Goal: Task Accomplishment & Management: Manage account settings

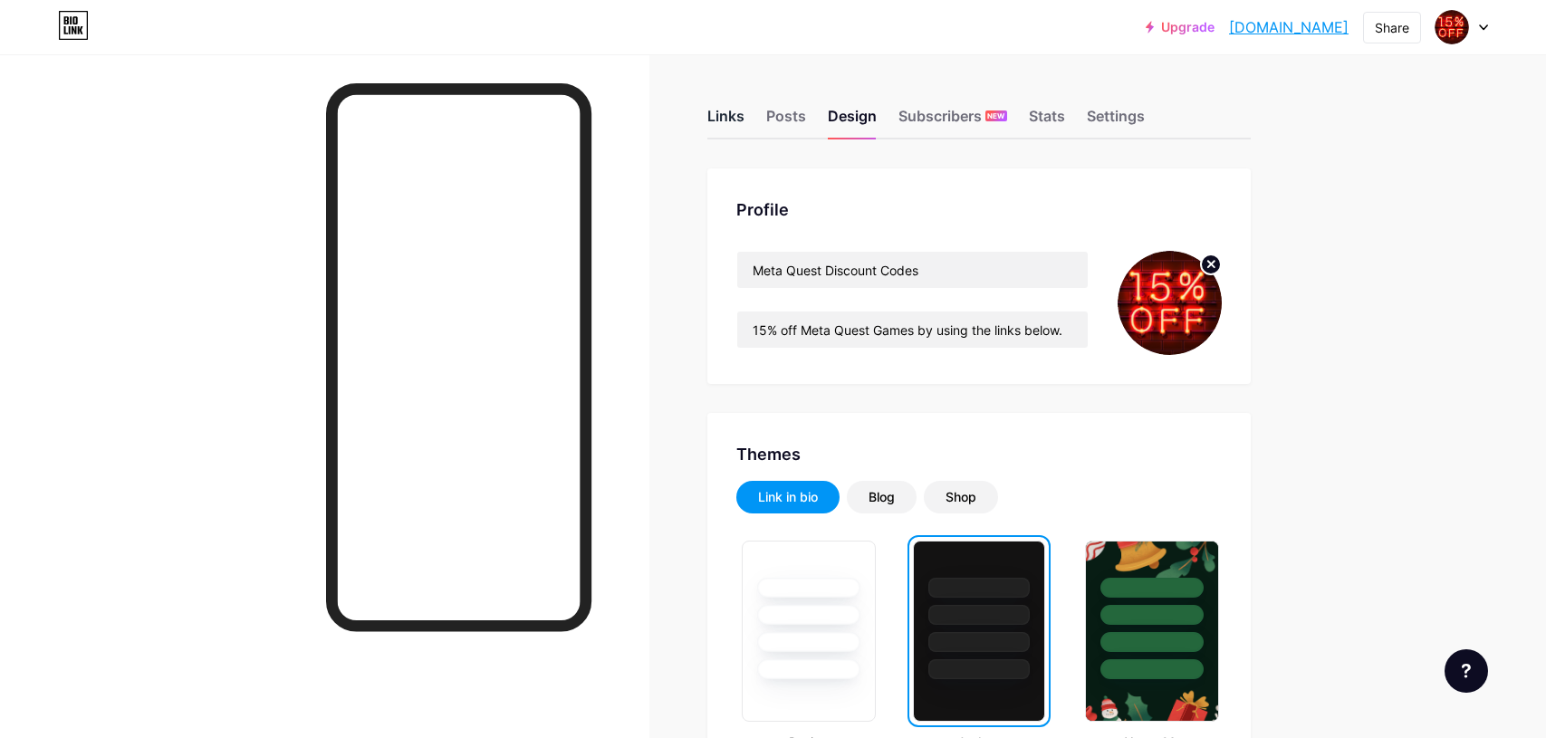
click at [725, 118] on div "Links" at bounding box center [725, 121] width 37 height 33
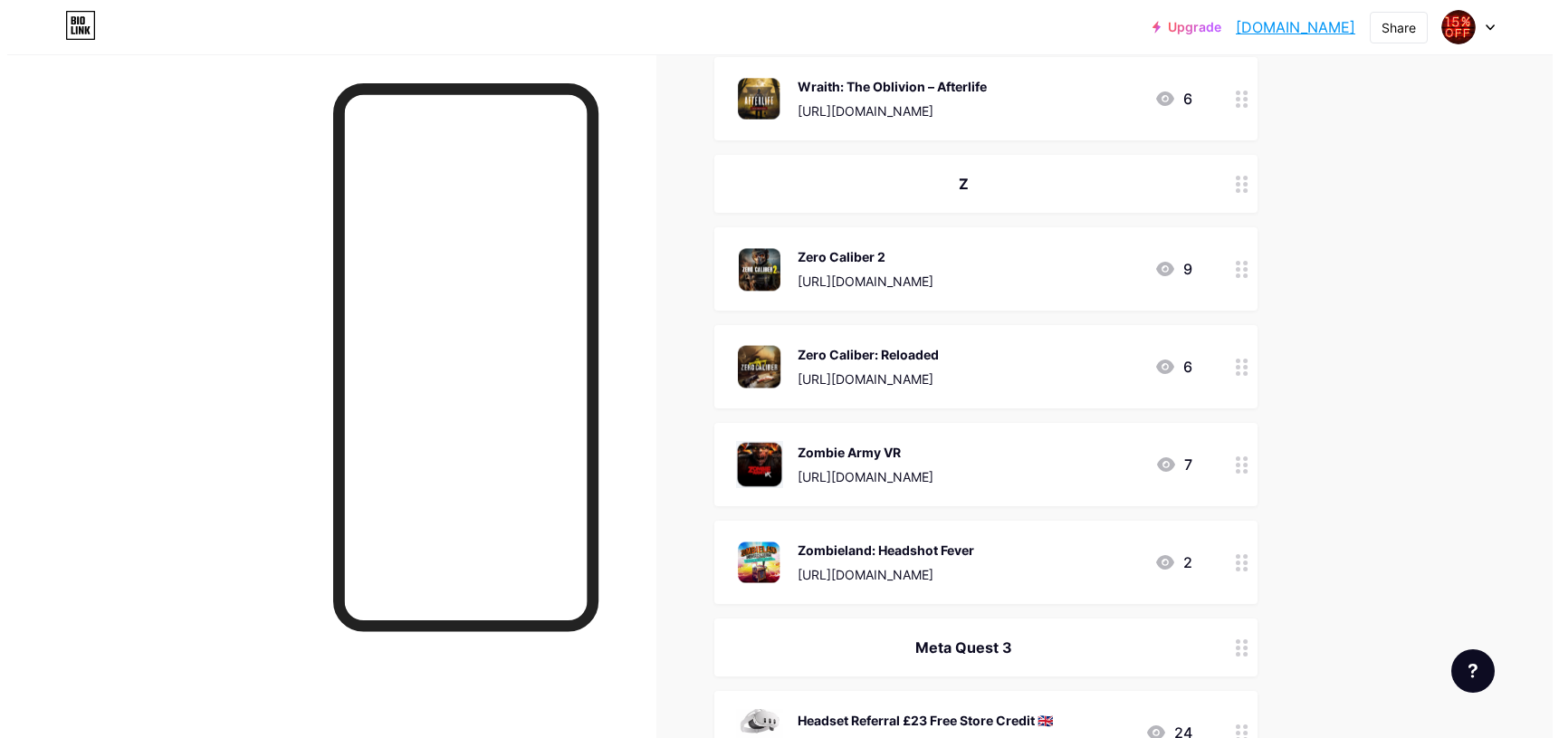
scroll to position [19285, 0]
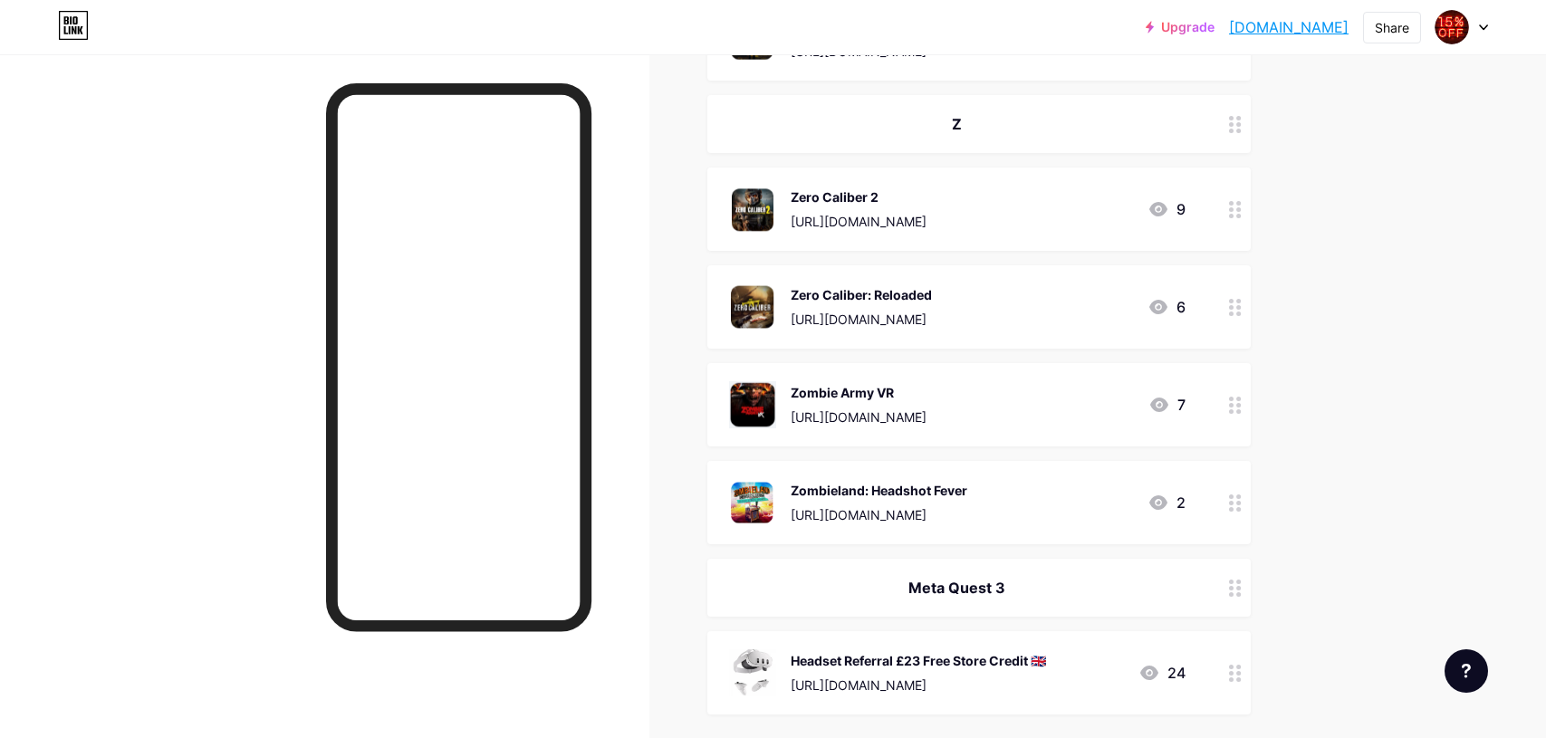
click at [926, 411] on div "[URL][DOMAIN_NAME]" at bounding box center [858, 416] width 136 height 19
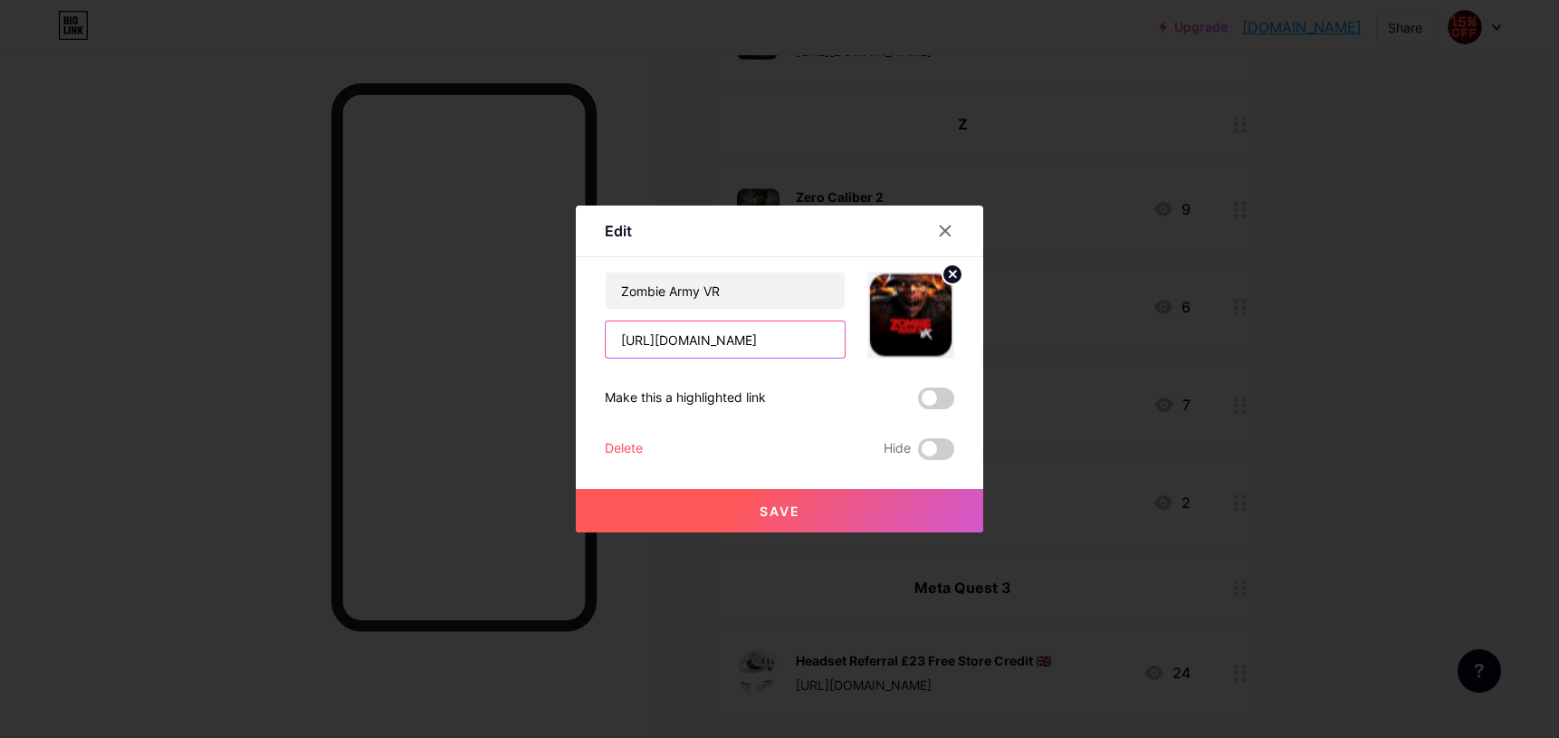
click at [782, 337] on input "[URL][DOMAIN_NAME]" at bounding box center [725, 339] width 239 height 36
paste input "[URL][DOMAIN_NAME]"
type input "[URL][DOMAIN_NAME]"
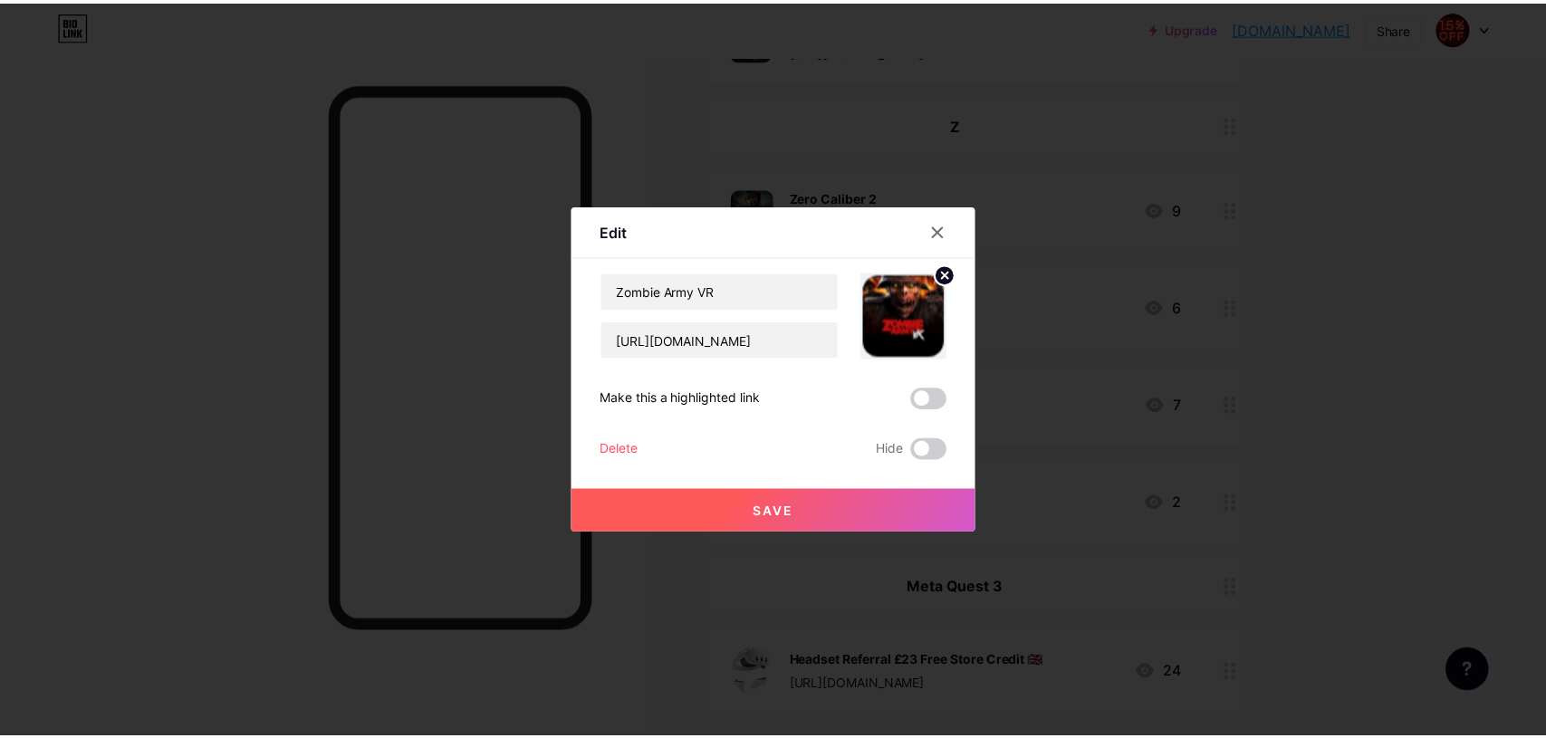
scroll to position [0, 0]
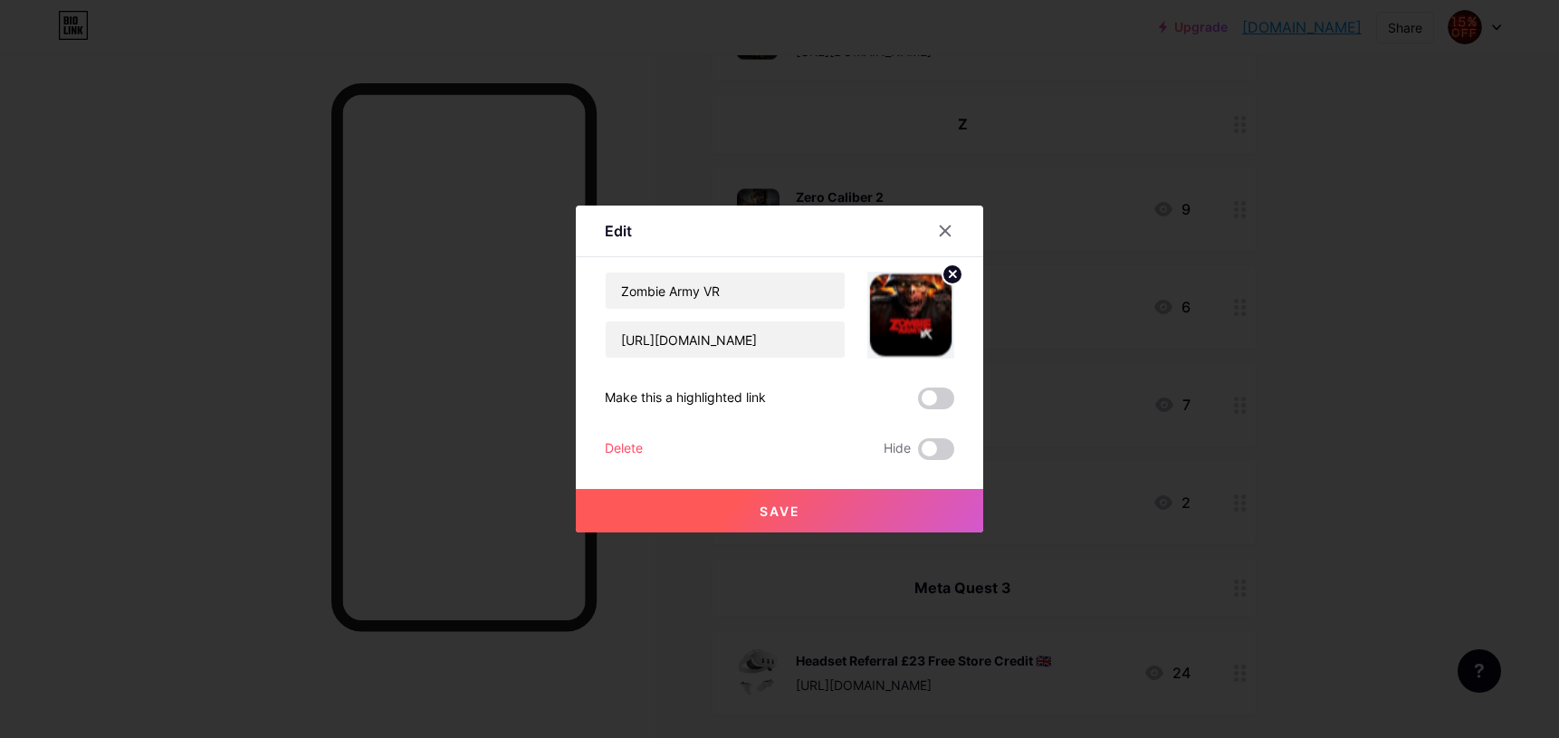
click at [785, 515] on span "Save" at bounding box center [780, 510] width 41 height 15
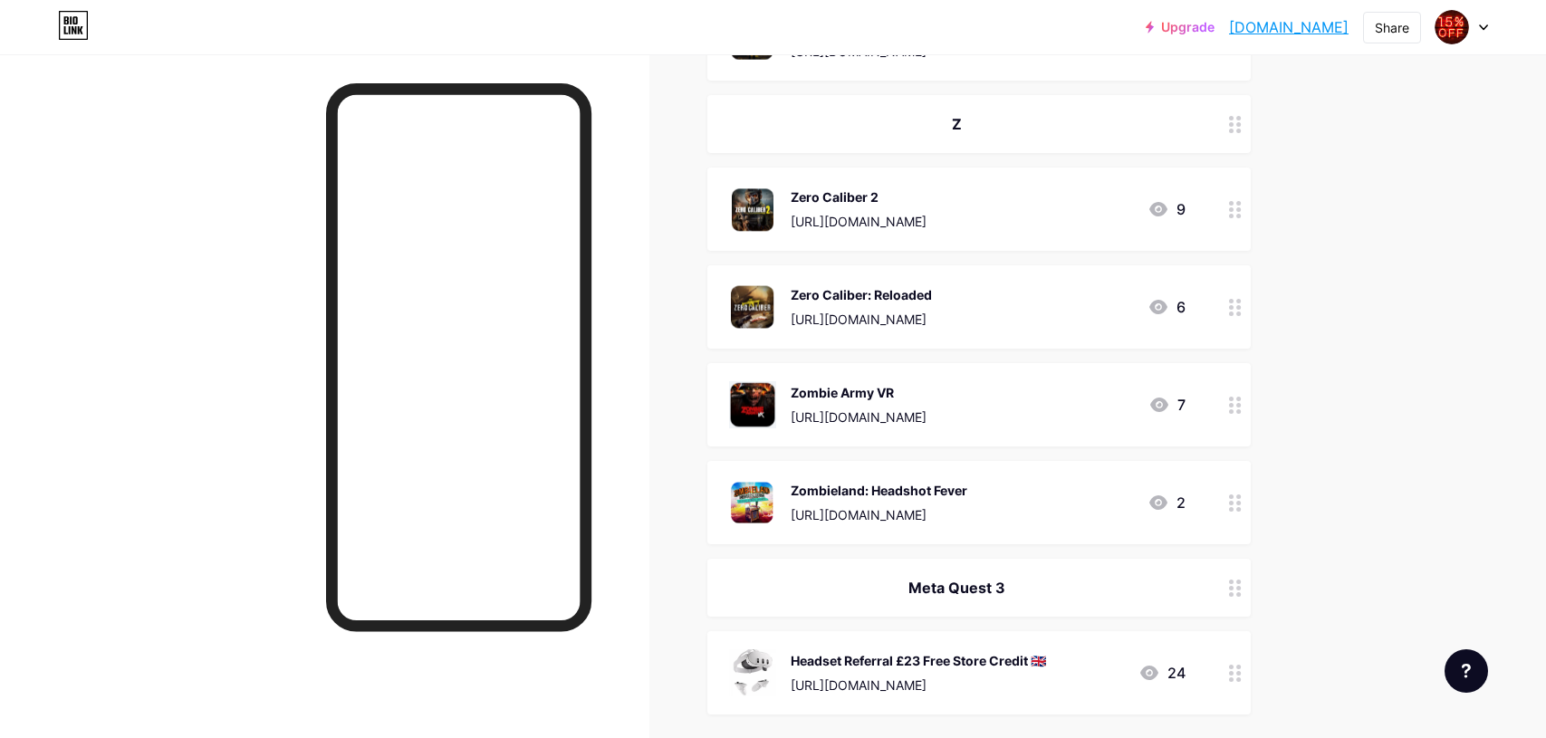
click at [879, 405] on div "Zombie Army VR https://www.meta.com/appreferrals/johnmh/5323873594311530?utm_so…" at bounding box center [858, 404] width 136 height 47
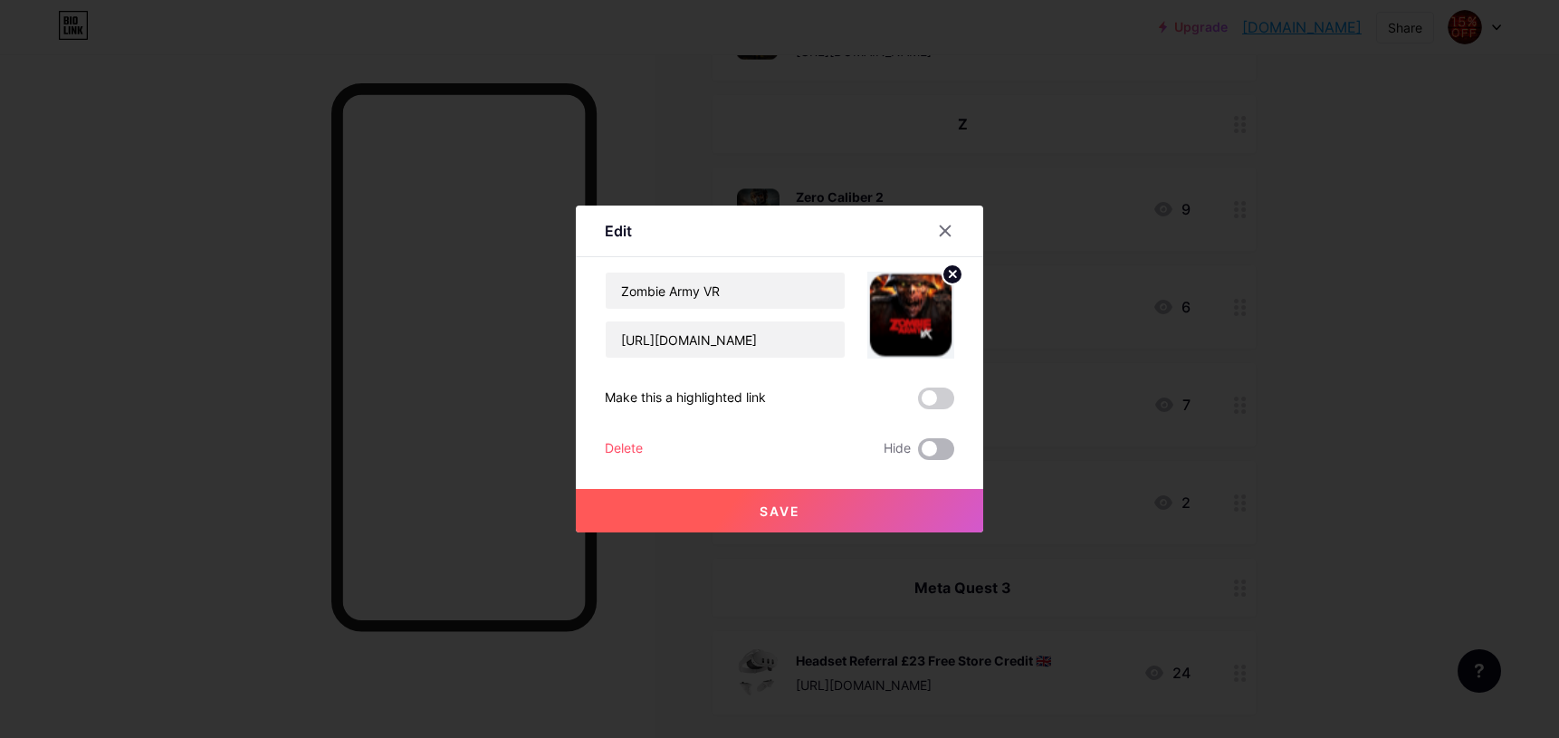
click at [926, 445] on span at bounding box center [936, 449] width 36 height 22
click at [918, 454] on input "checkbox" at bounding box center [918, 454] width 0 height 0
click at [922, 447] on span at bounding box center [936, 449] width 36 height 22
click at [918, 454] on input "checkbox" at bounding box center [918, 454] width 0 height 0
click at [791, 507] on span "Save" at bounding box center [780, 510] width 41 height 15
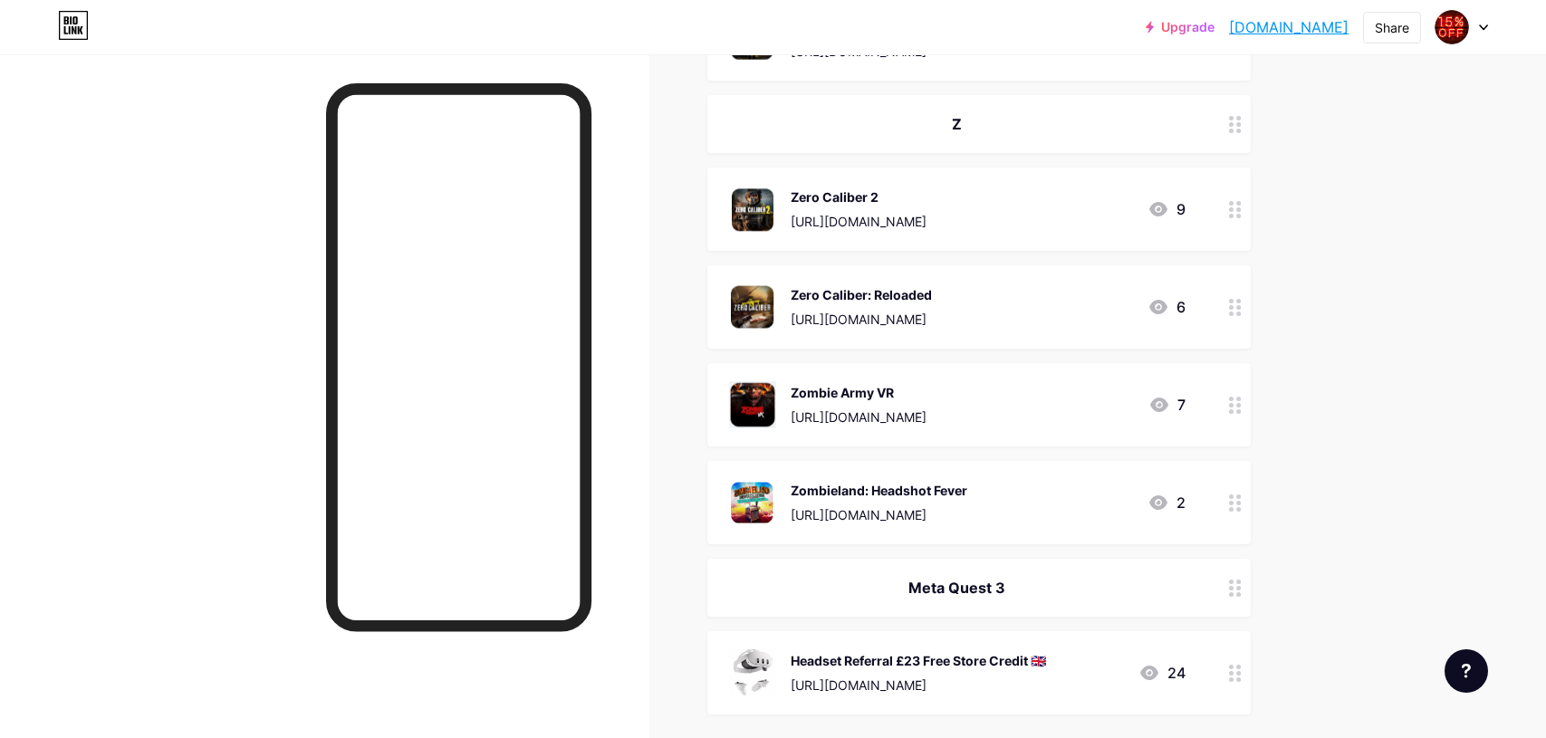
click at [1238, 25] on link "[DOMAIN_NAME]" at bounding box center [1289, 27] width 120 height 22
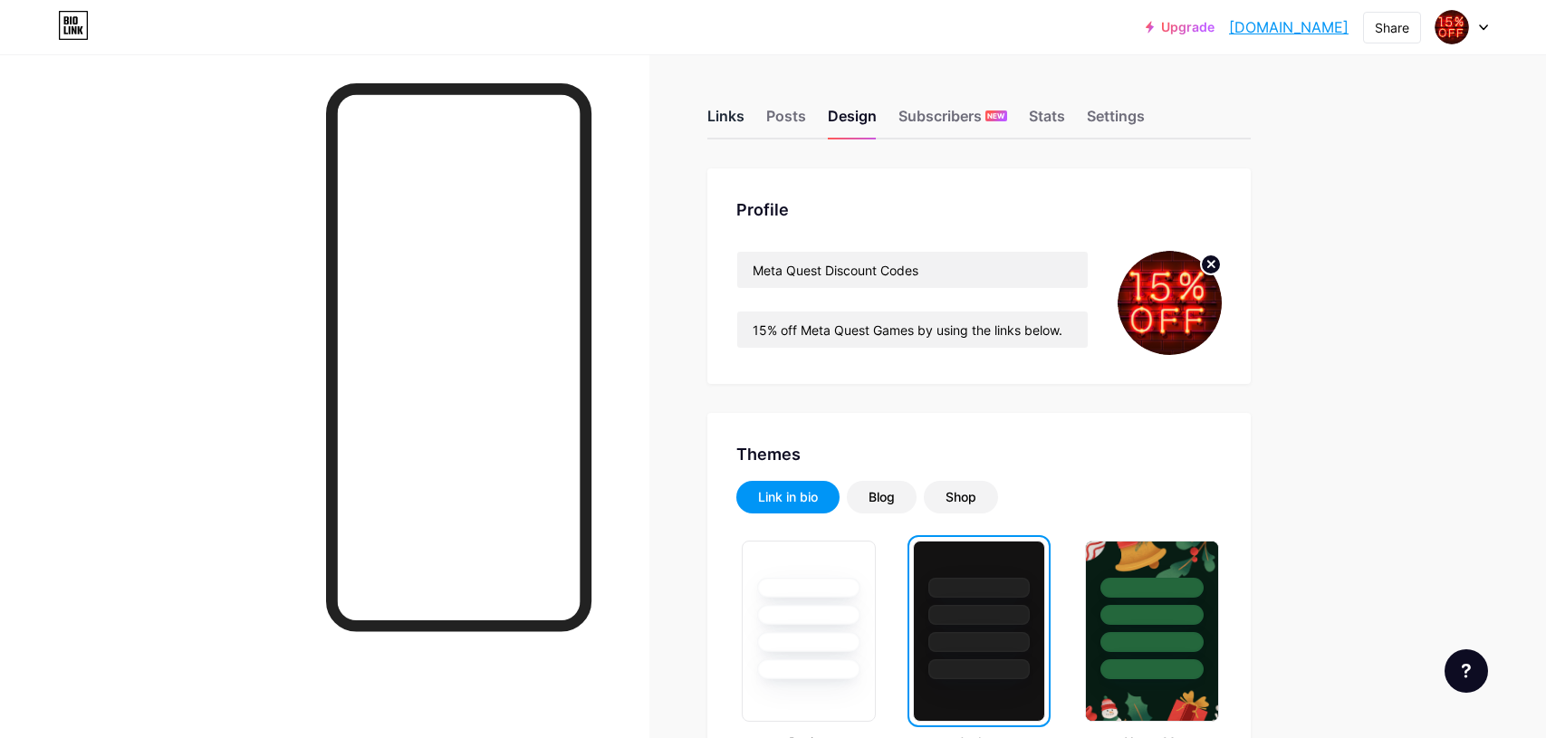
click at [732, 118] on div "Links" at bounding box center [725, 121] width 37 height 33
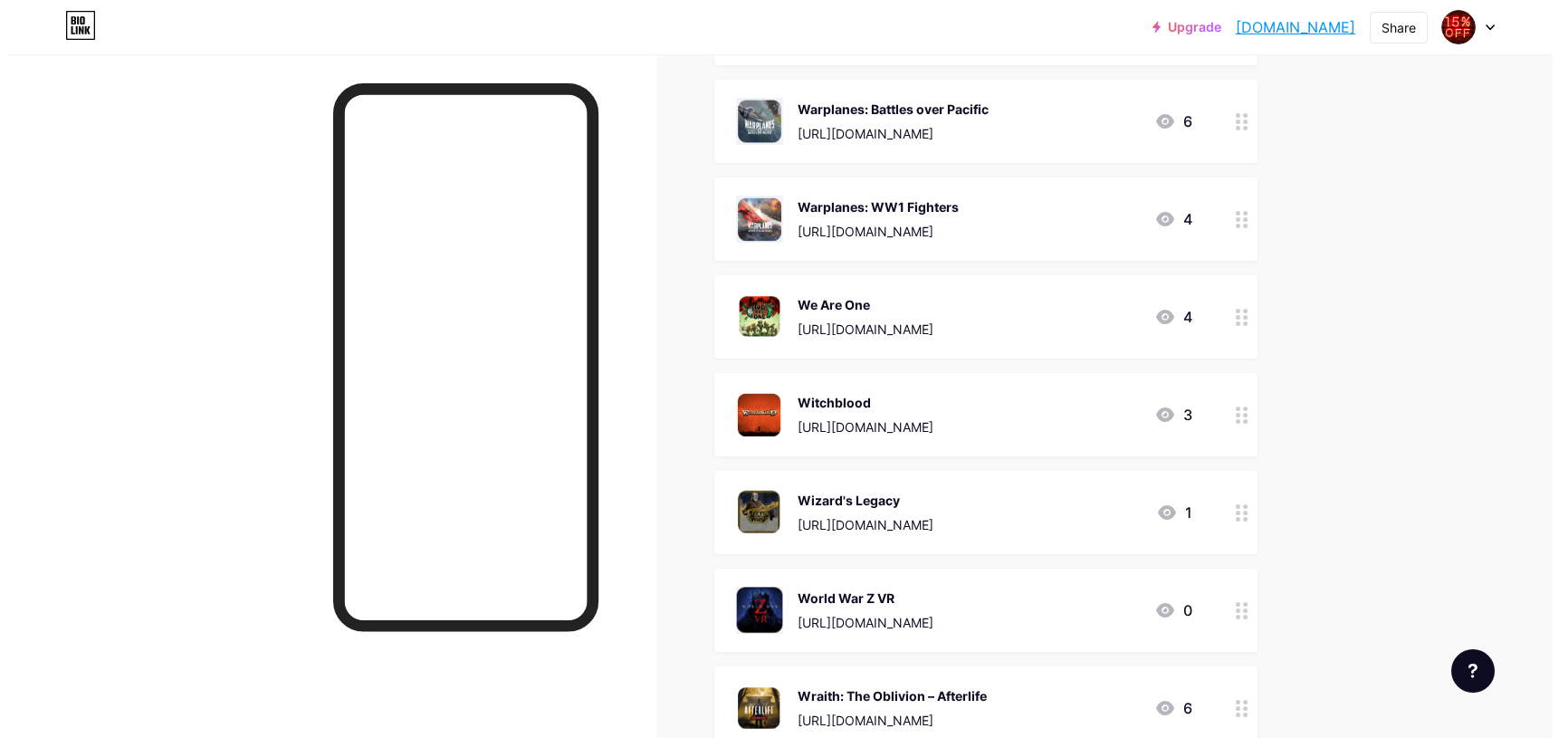
scroll to position [18745, 0]
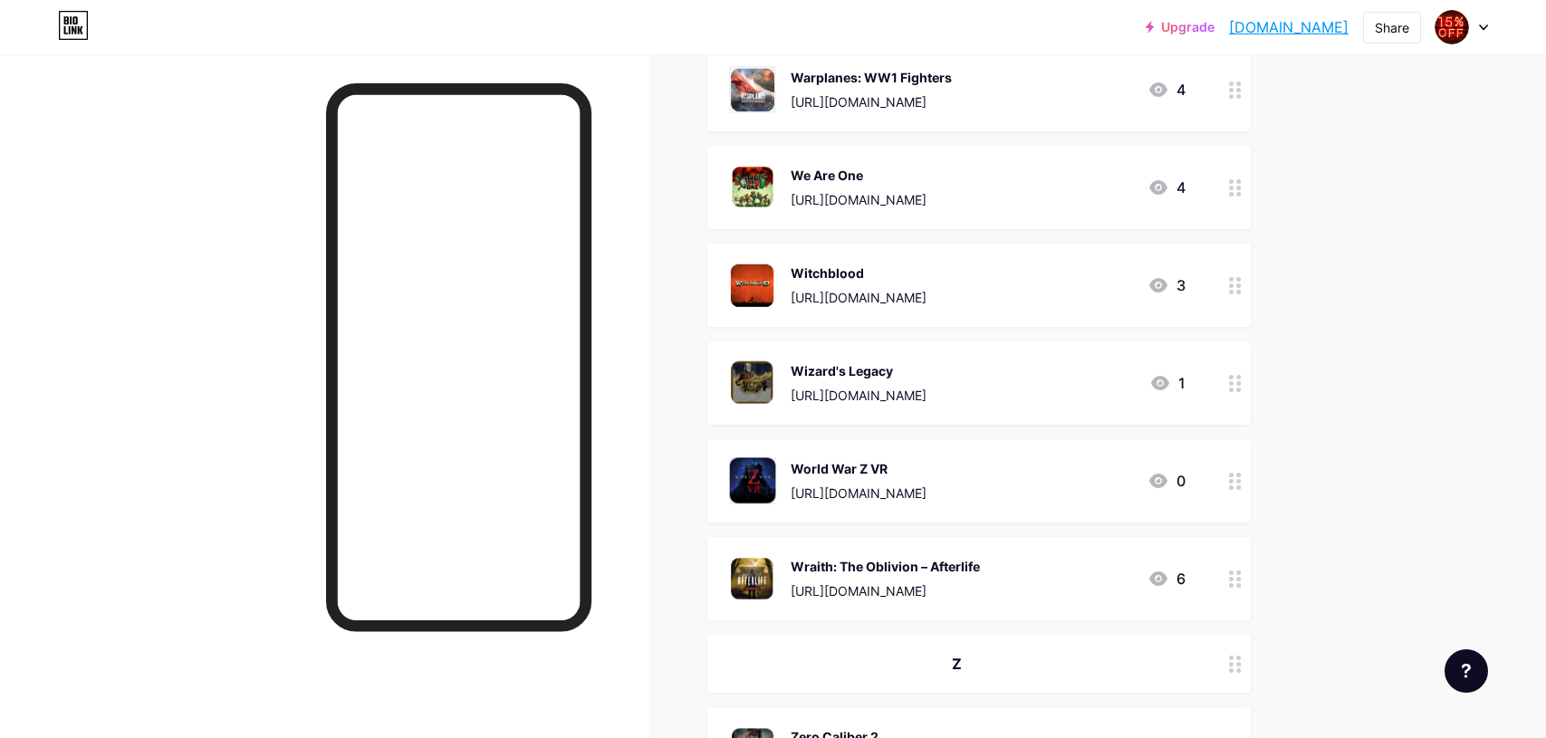
click at [926, 491] on div "[URL][DOMAIN_NAME]" at bounding box center [858, 492] width 136 height 19
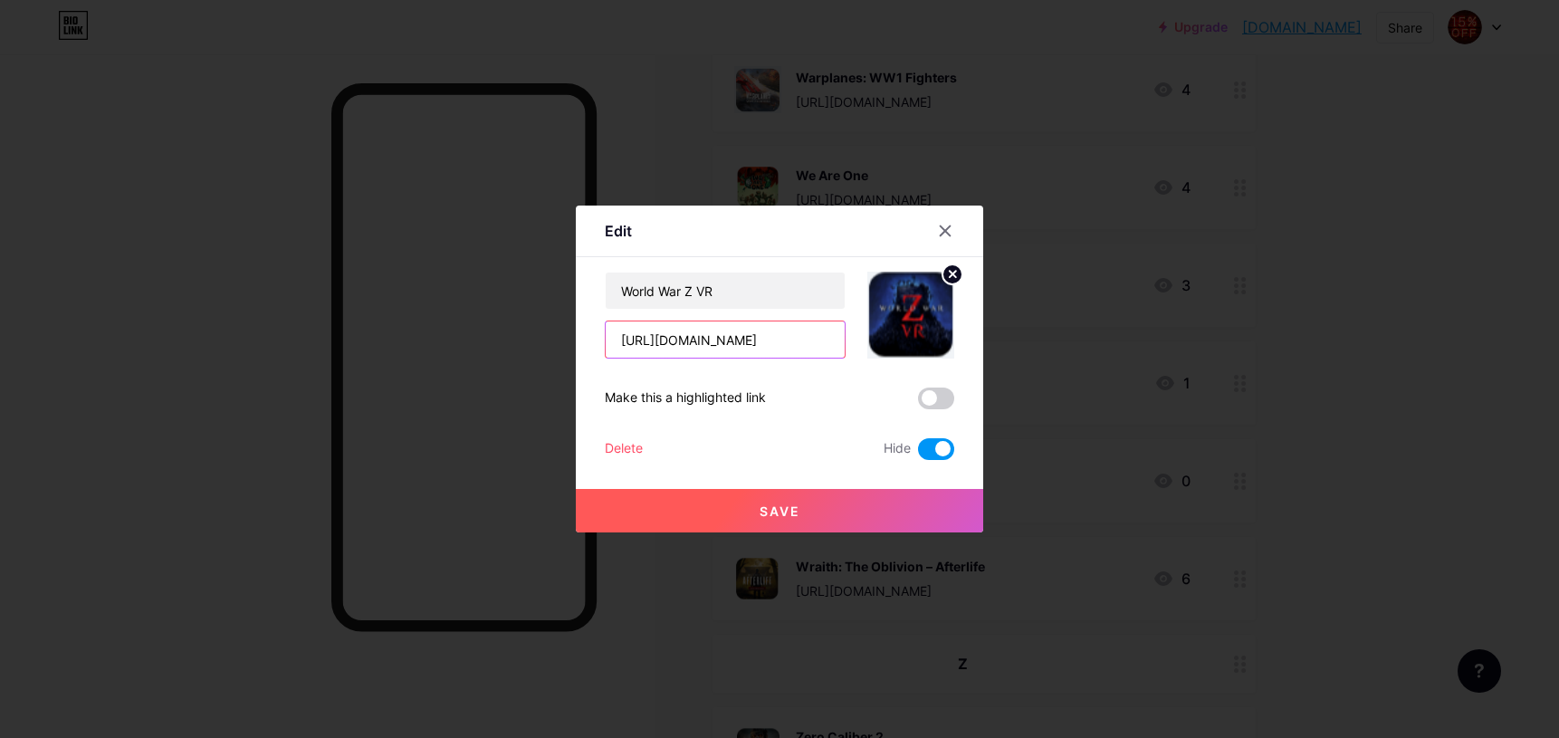
click at [788, 331] on input "[URL][DOMAIN_NAME]" at bounding box center [725, 339] width 239 height 36
paste input "[URL][DOMAIN_NAME]"
type input "[URL][DOMAIN_NAME]"
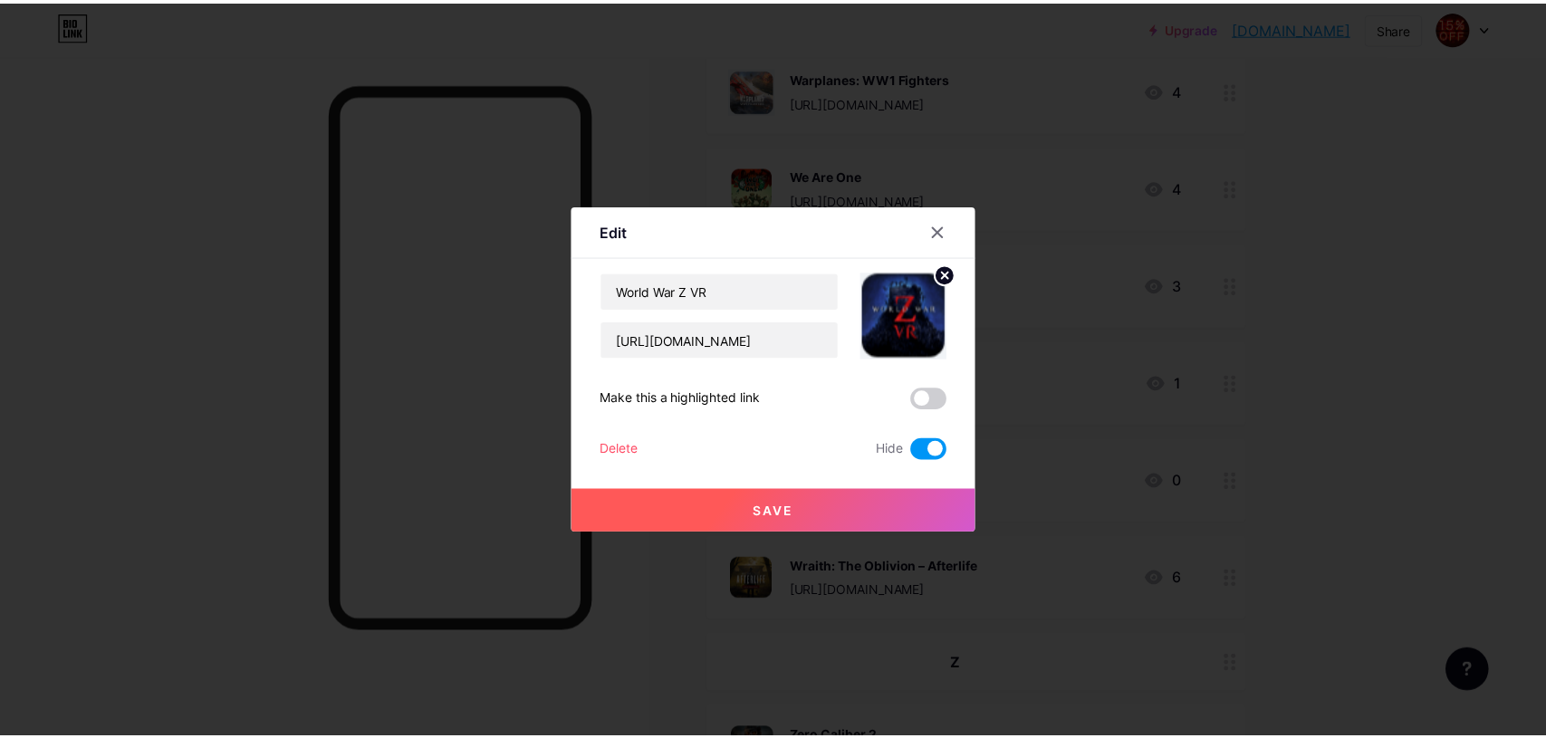
scroll to position [0, 0]
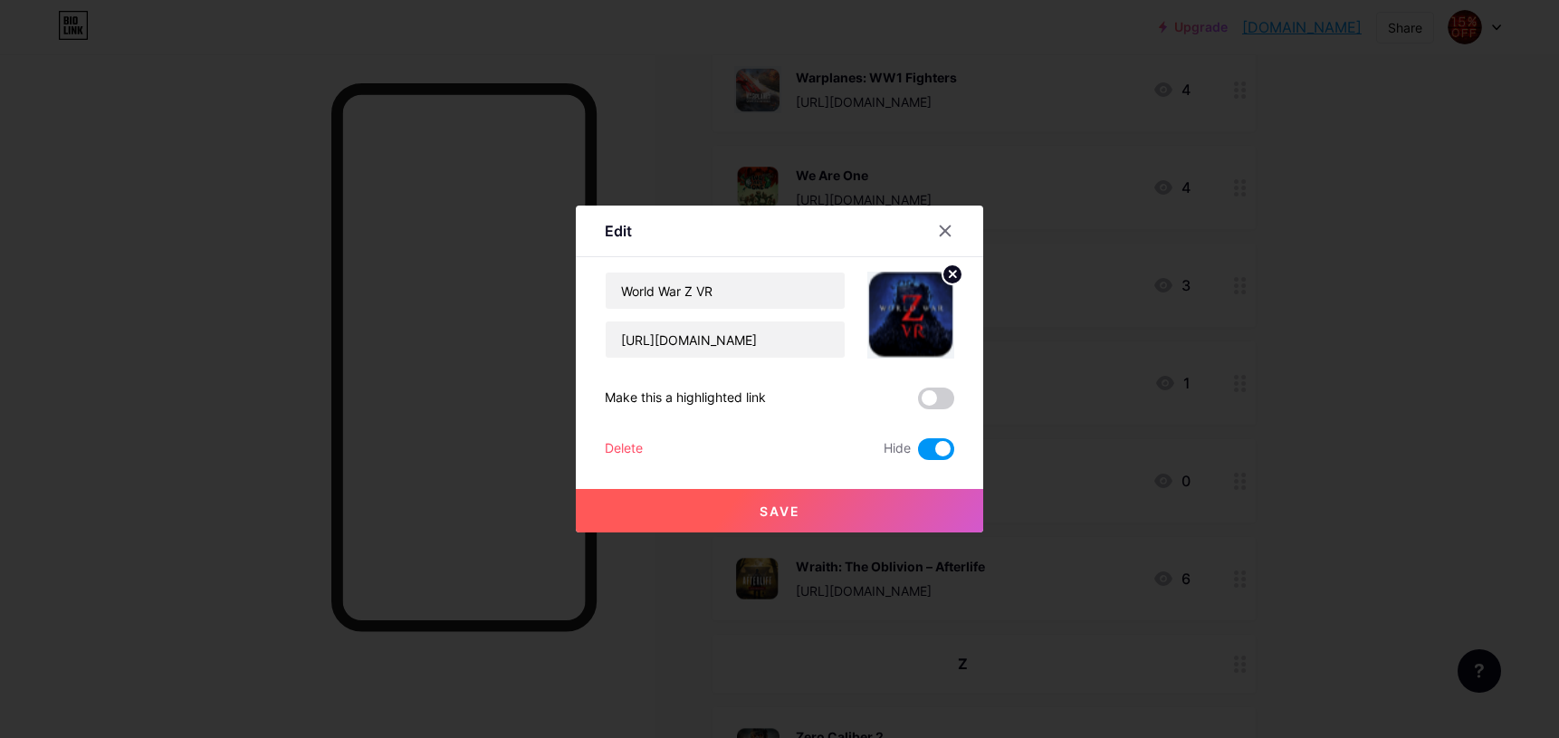
click at [926, 445] on span at bounding box center [936, 449] width 36 height 22
click at [918, 454] on input "checkbox" at bounding box center [918, 454] width 0 height 0
click at [816, 509] on button "Save" at bounding box center [779, 510] width 407 height 43
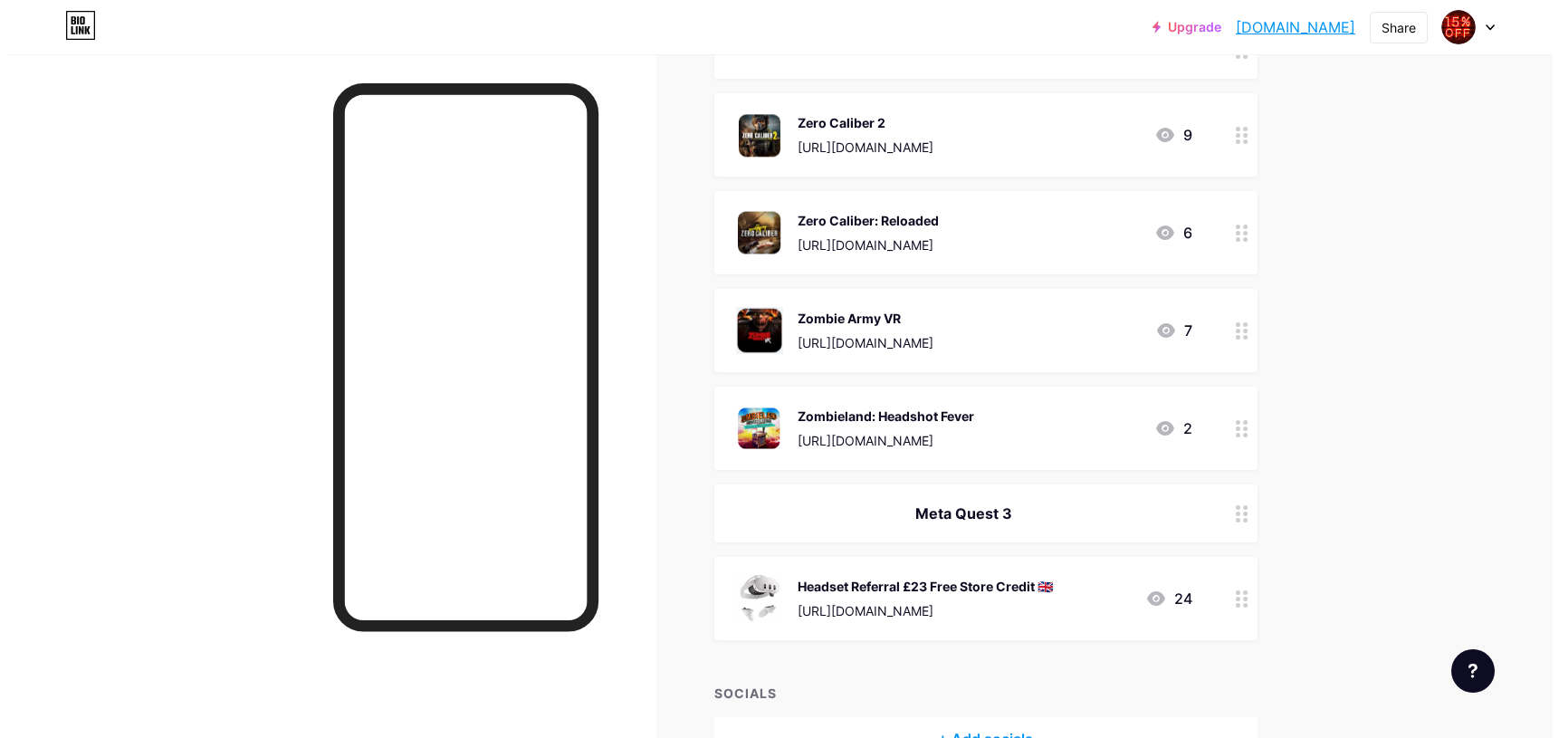
scroll to position [19381, 0]
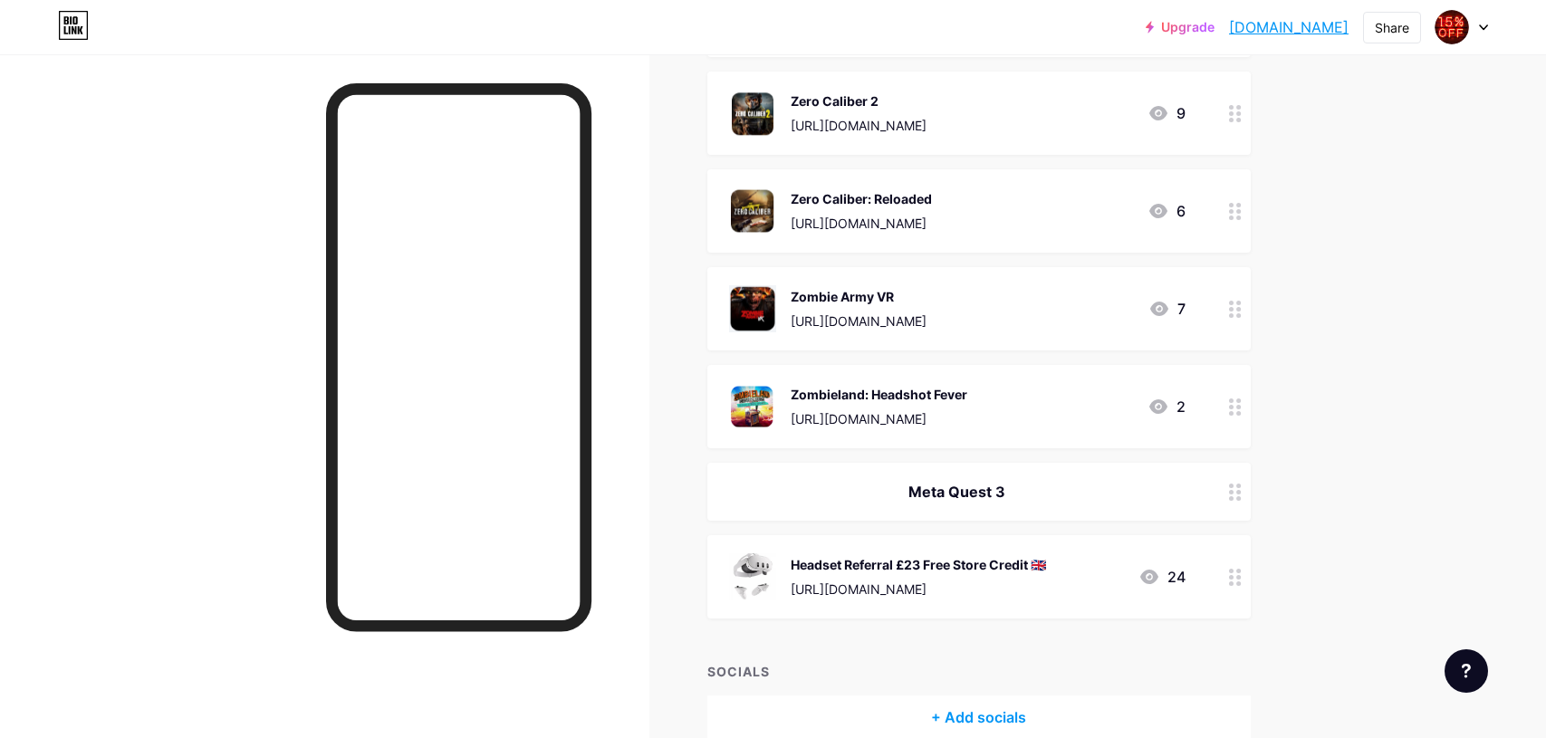
click at [850, 324] on div "[URL][DOMAIN_NAME]" at bounding box center [858, 320] width 136 height 19
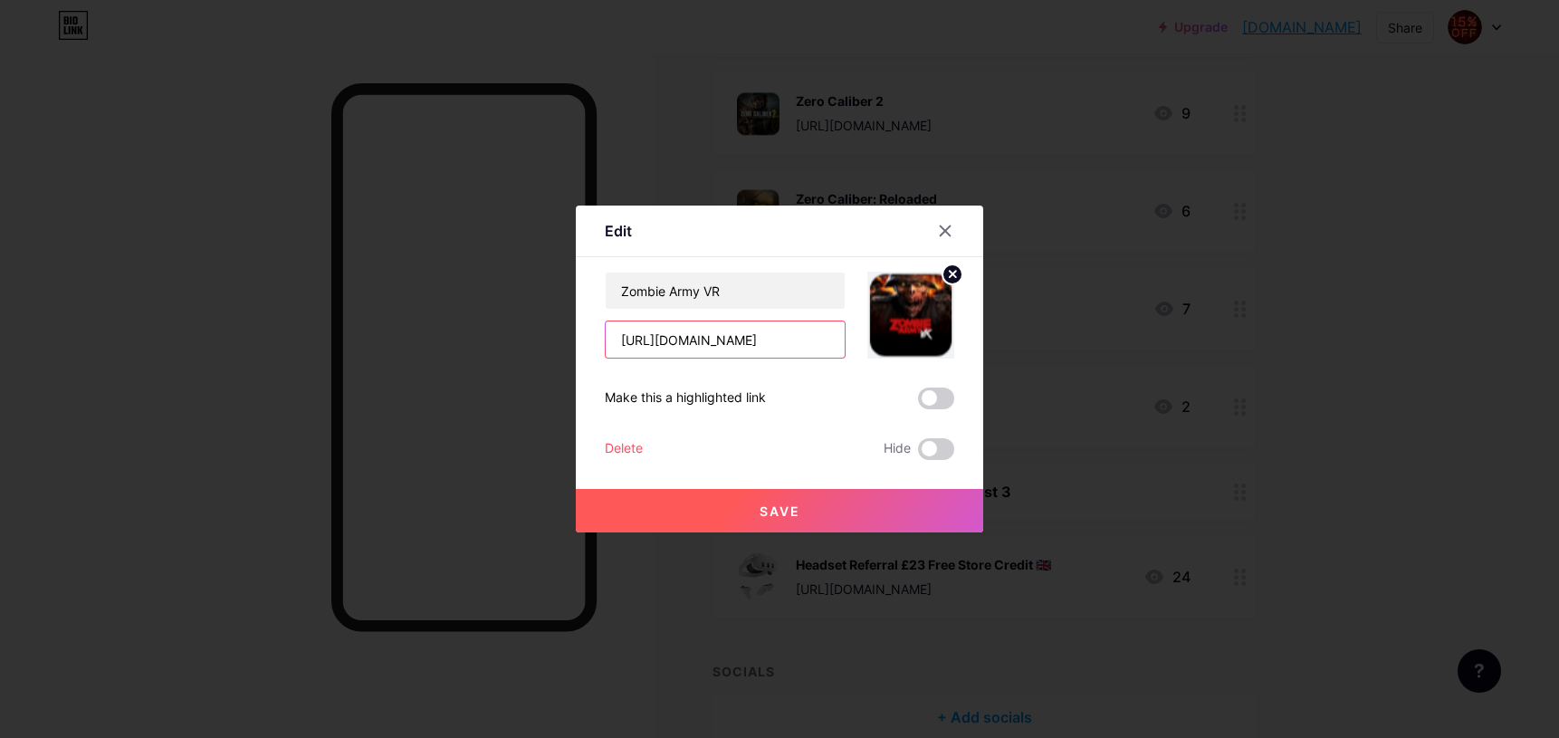
click at [774, 342] on input "[URL][DOMAIN_NAME]" at bounding box center [725, 339] width 239 height 36
paste input "[URL][DOMAIN_NAME]"
type input "[URL][DOMAIN_NAME]"
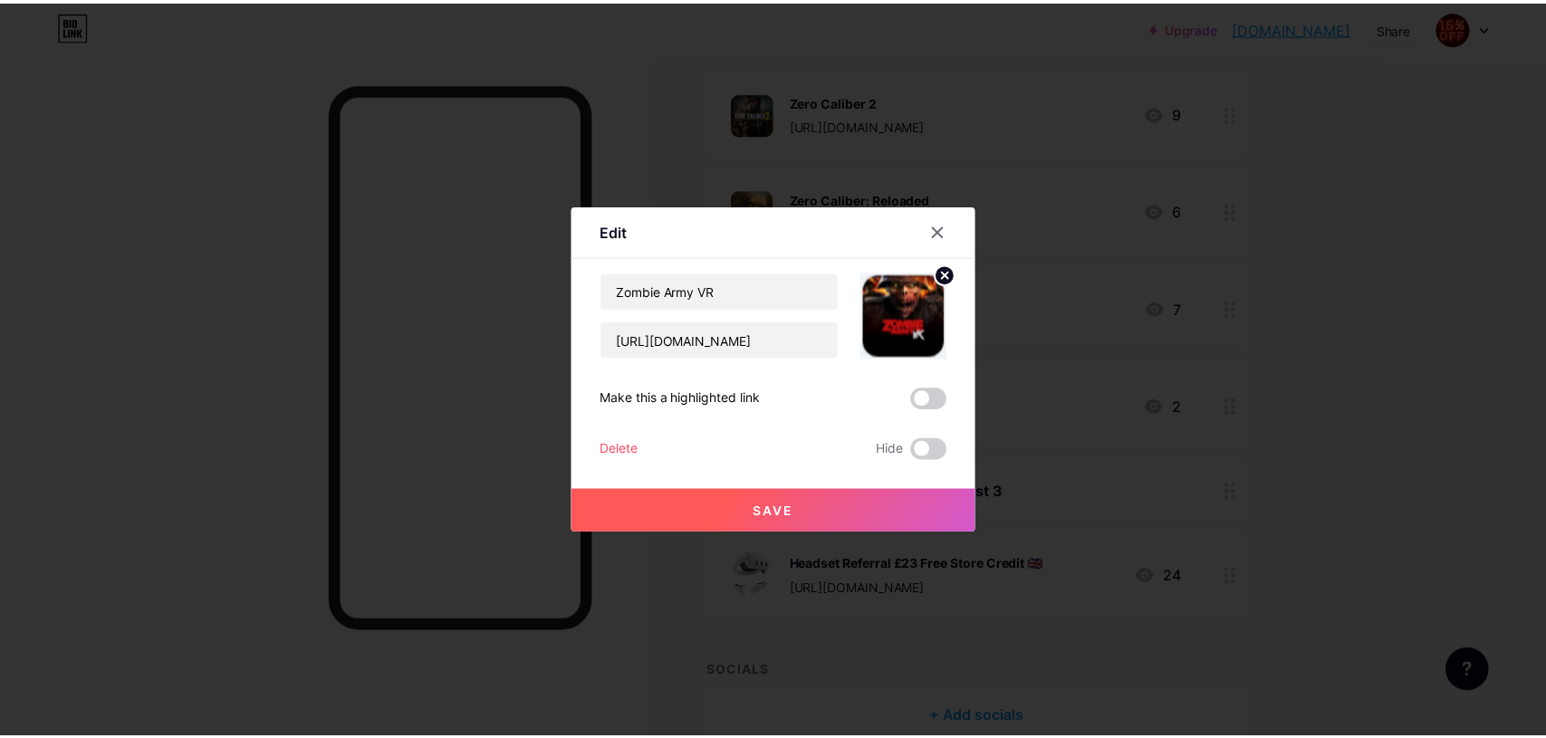
scroll to position [0, 0]
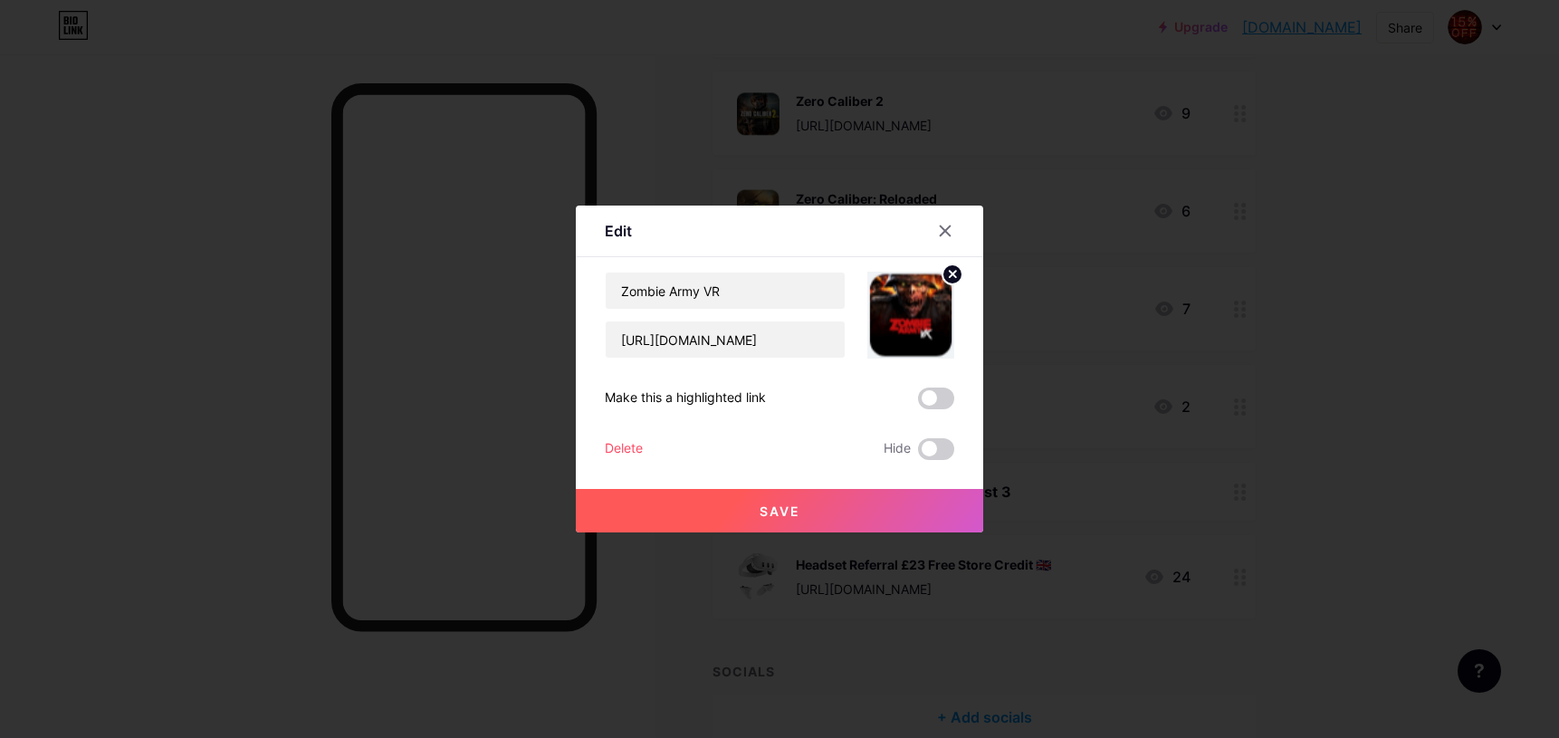
click at [762, 499] on button "Save" at bounding box center [779, 510] width 407 height 43
